Goal: Use online tool/utility: Utilize a website feature to perform a specific function

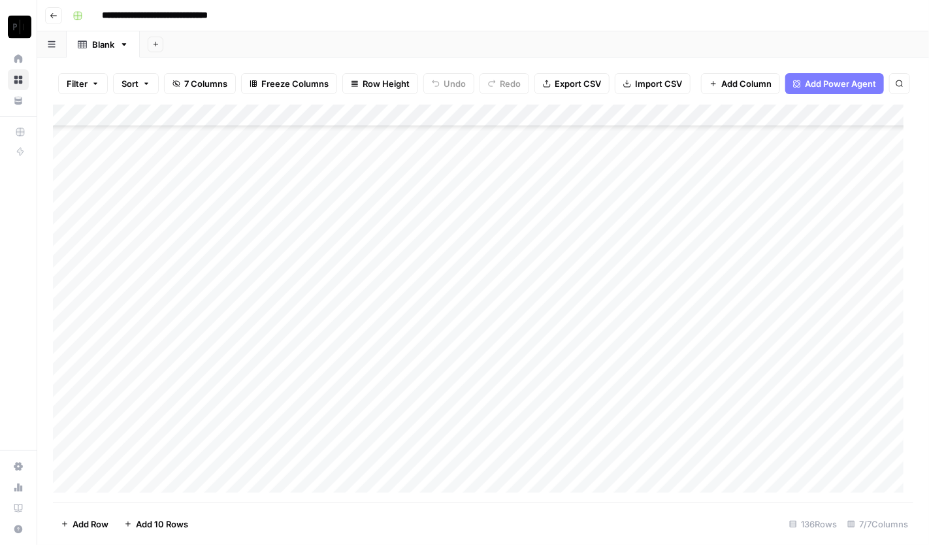
scroll to position [2676, 0]
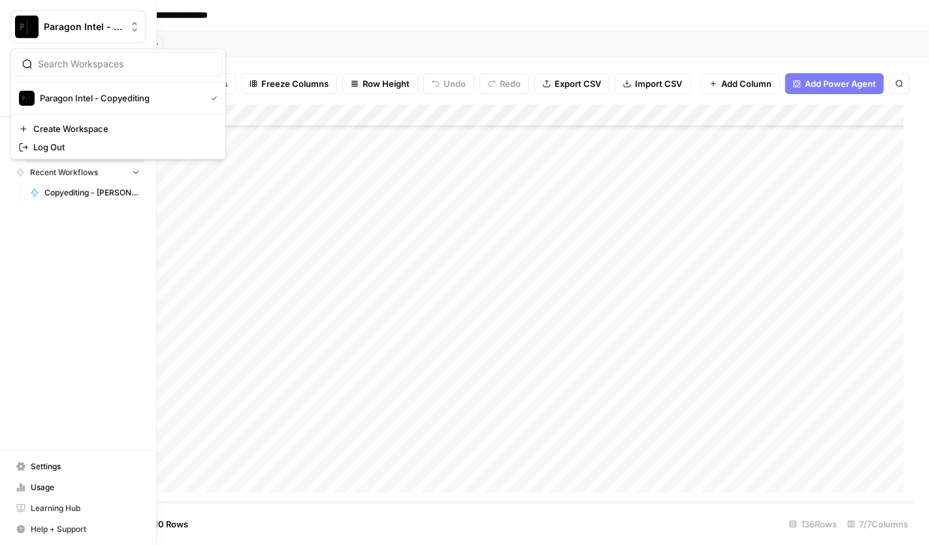
click at [27, 27] on img "Workspace: Paragon Intel - Copyediting" at bounding box center [27, 27] width 24 height 24
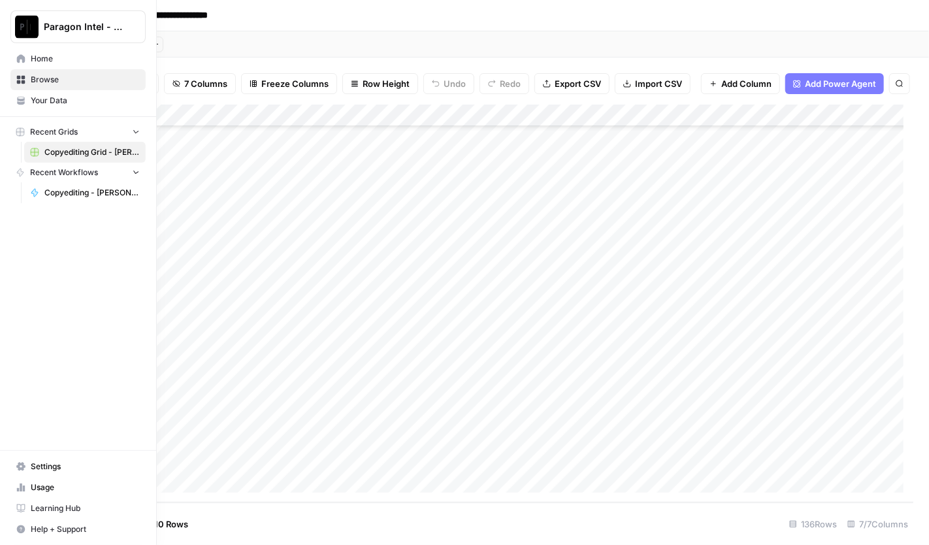
click at [18, 29] on img "Workspace: Paragon Intel - Copyediting" at bounding box center [27, 27] width 24 height 24
click at [44, 29] on span "Paragon Intel - Copyediting" at bounding box center [83, 26] width 79 height 13
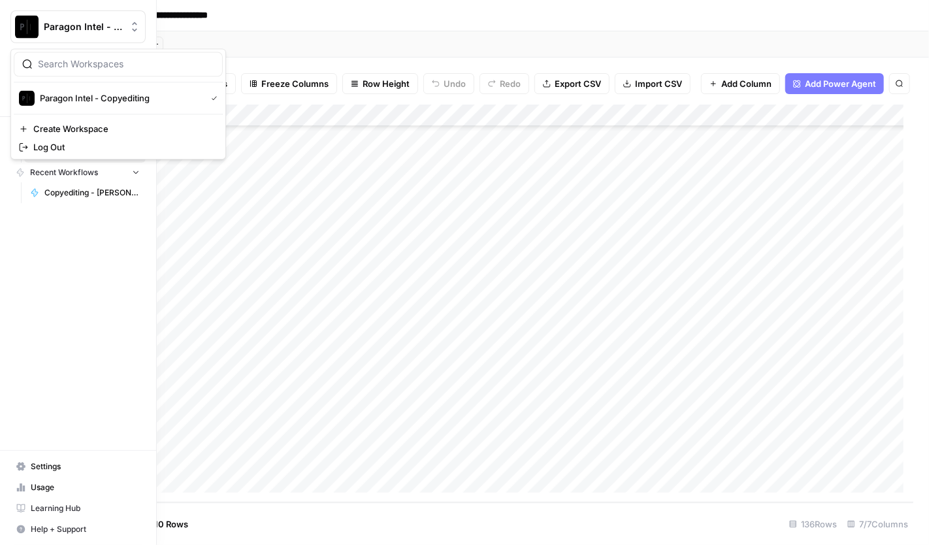
click at [28, 27] on img "Workspace: Paragon Intel - Copyediting" at bounding box center [27, 27] width 24 height 24
click at [91, 95] on span "Paragon Intel - Copyediting" at bounding box center [120, 97] width 161 height 13
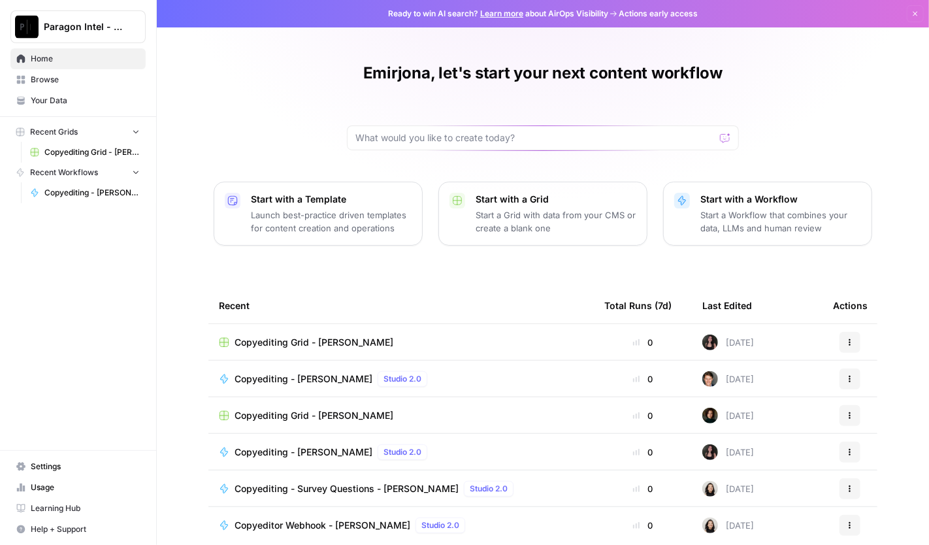
click at [59, 54] on span "Home" at bounding box center [85, 59] width 109 height 12
click at [57, 84] on span "Browse" at bounding box center [85, 80] width 109 height 12
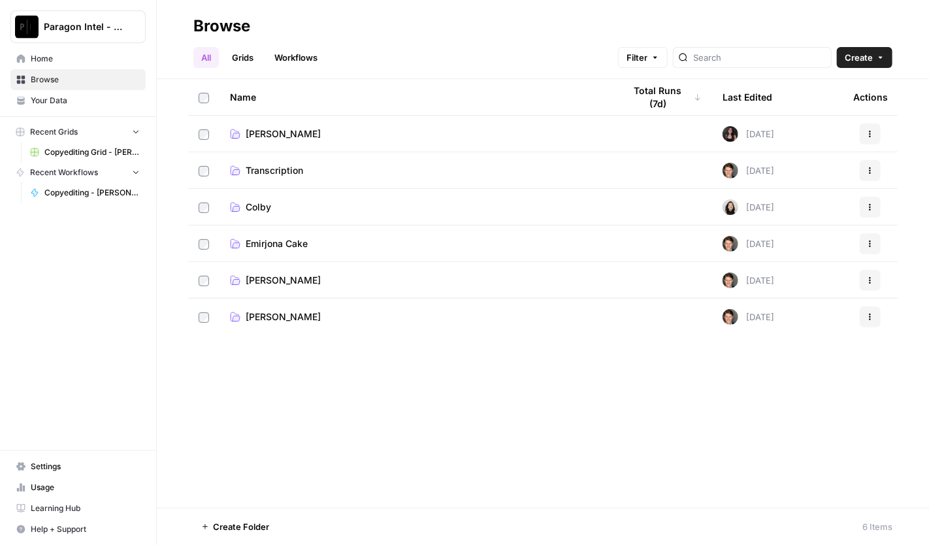
click at [279, 245] on span "Emirjona Cake" at bounding box center [277, 243] width 62 height 13
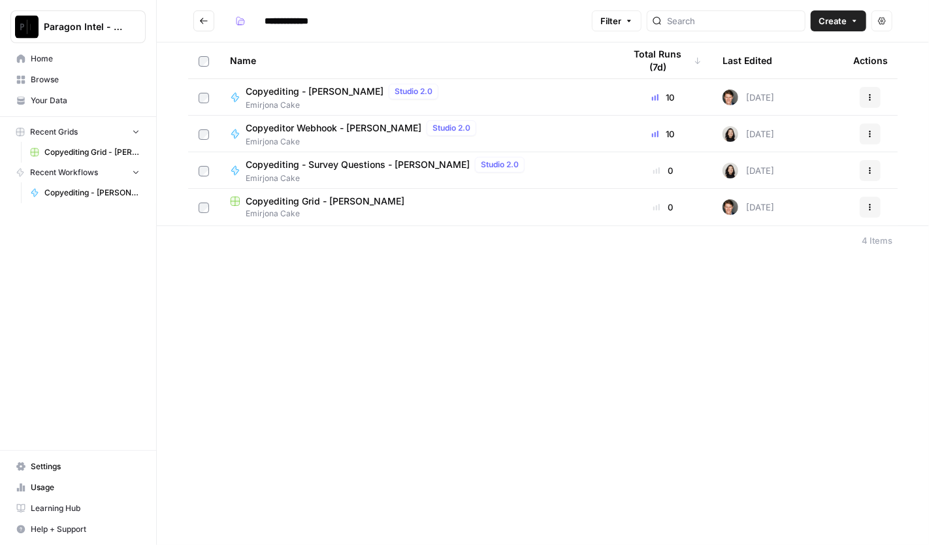
click at [280, 197] on span "Copyediting Grid - [PERSON_NAME]" at bounding box center [325, 201] width 159 height 13
type input "**********"
click at [285, 92] on span "Copyediting - [PERSON_NAME]" at bounding box center [315, 91] width 138 height 13
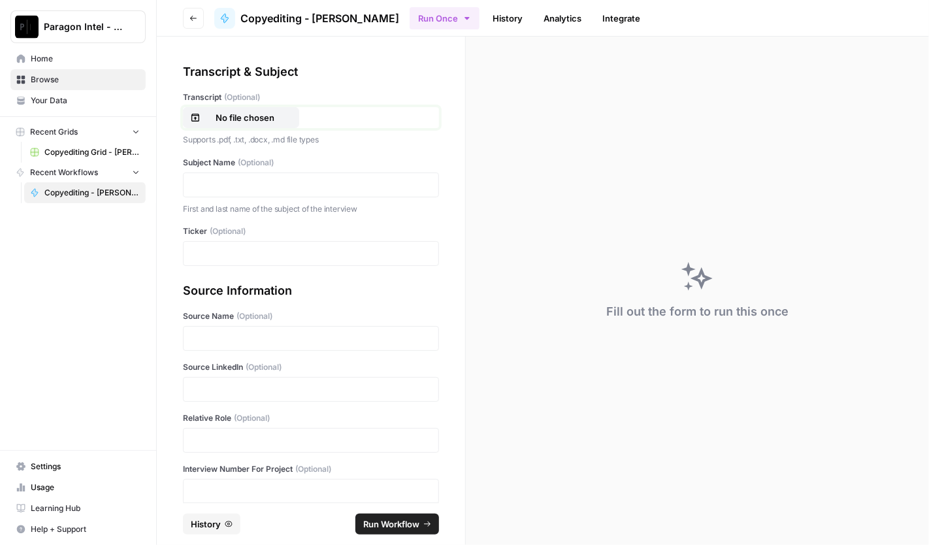
click at [263, 113] on p "No file chosen" at bounding box center [245, 117] width 84 height 13
click at [239, 178] on p at bounding box center [310, 184] width 239 height 13
click at [208, 250] on p at bounding box center [310, 253] width 239 height 13
click at [204, 339] on p at bounding box center [310, 338] width 239 height 13
click at [201, 390] on p at bounding box center [310, 389] width 239 height 13
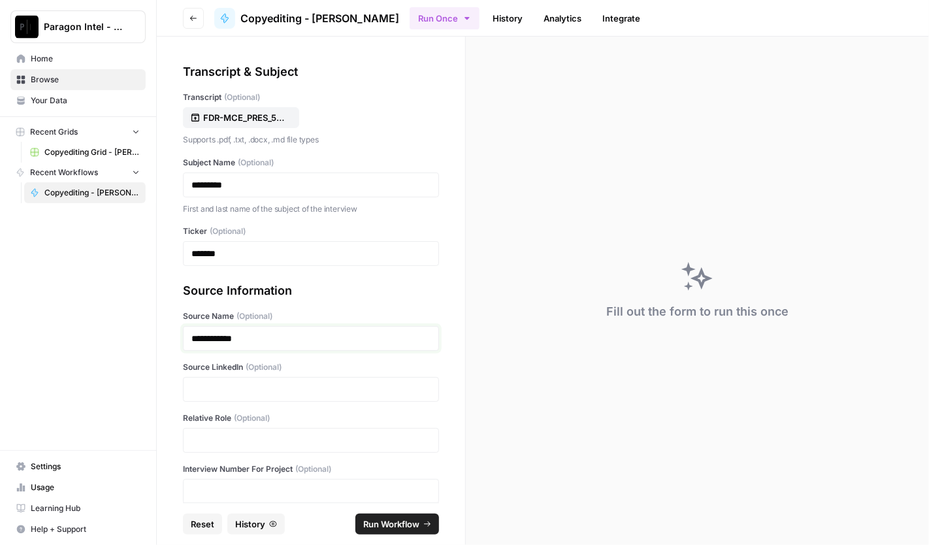
click at [225, 333] on p "**********" at bounding box center [305, 338] width 229 height 13
click at [217, 384] on p at bounding box center [310, 389] width 239 height 13
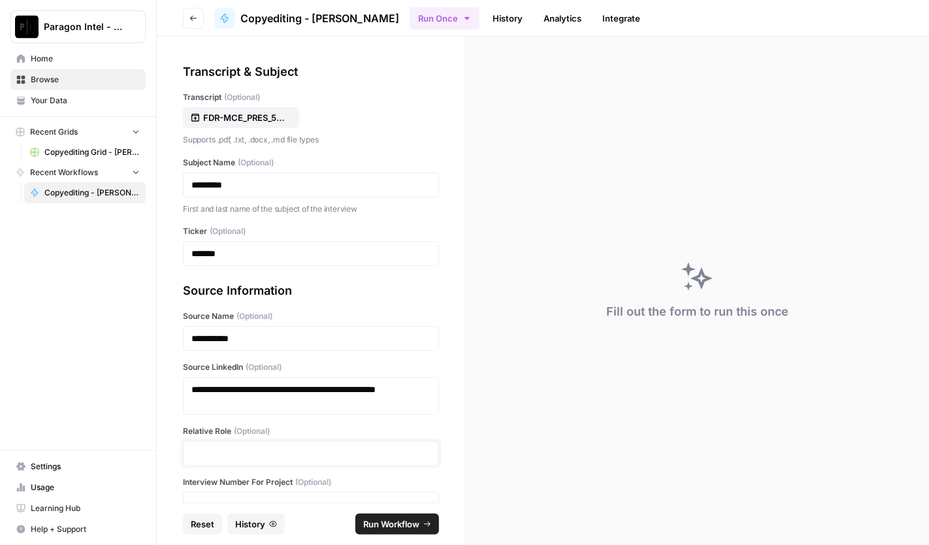
click at [225, 451] on p at bounding box center [310, 453] width 239 height 13
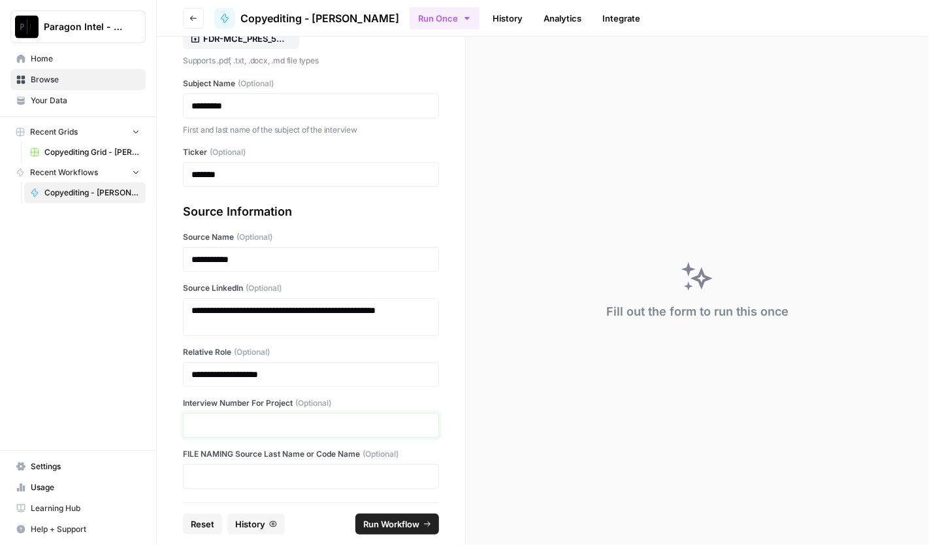
click at [211, 419] on p at bounding box center [310, 425] width 239 height 13
click at [385, 518] on span "Run Workflow" at bounding box center [391, 523] width 56 height 13
